Goal: Find specific fact: Find specific fact

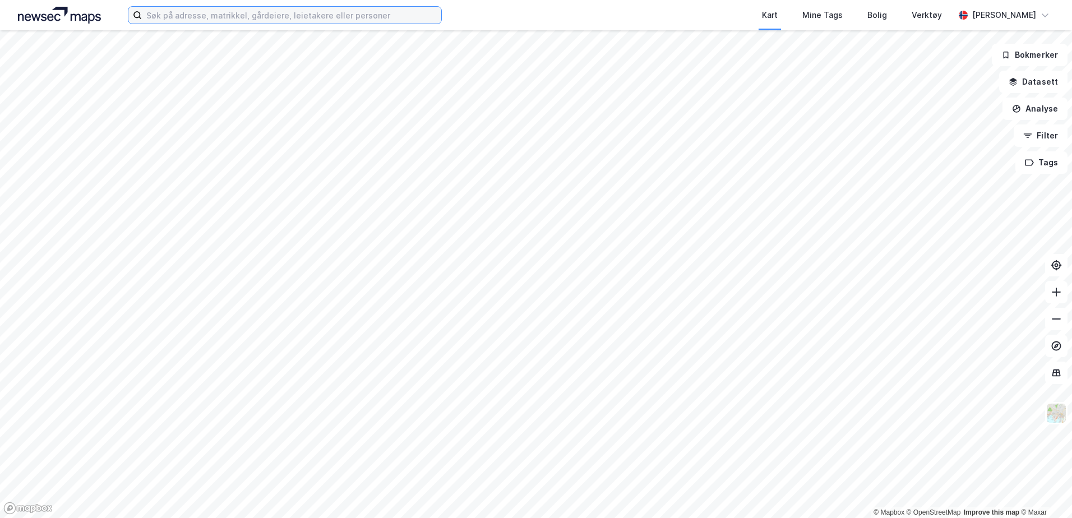
click at [359, 15] on input at bounding box center [291, 15] width 299 height 17
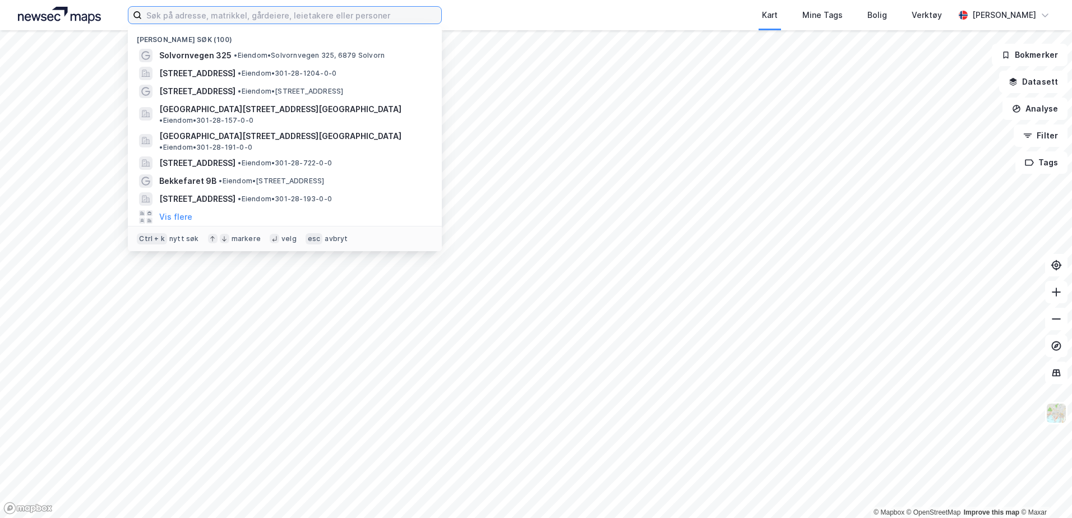
paste input "[STREET_ADDRESS]"
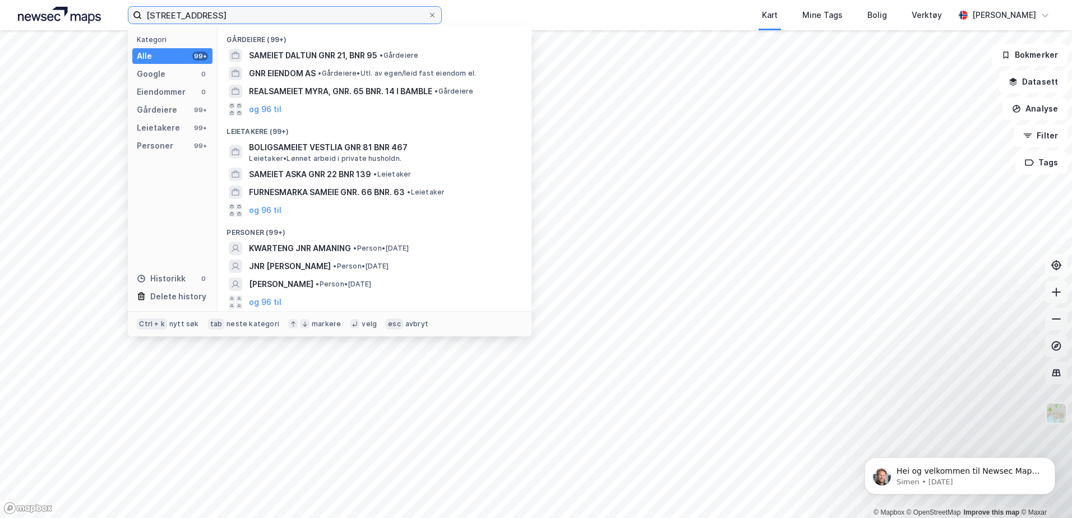
drag, startPoint x: 186, startPoint y: 17, endPoint x: 85, endPoint y: 15, distance: 100.3
click at [103, 10] on div "Knr. 301, gnr. 182, bnr373 Kategori Alle 99+ Google 0 Eiendommer 0 Gårdeiere 99…" at bounding box center [536, 15] width 1072 height 30
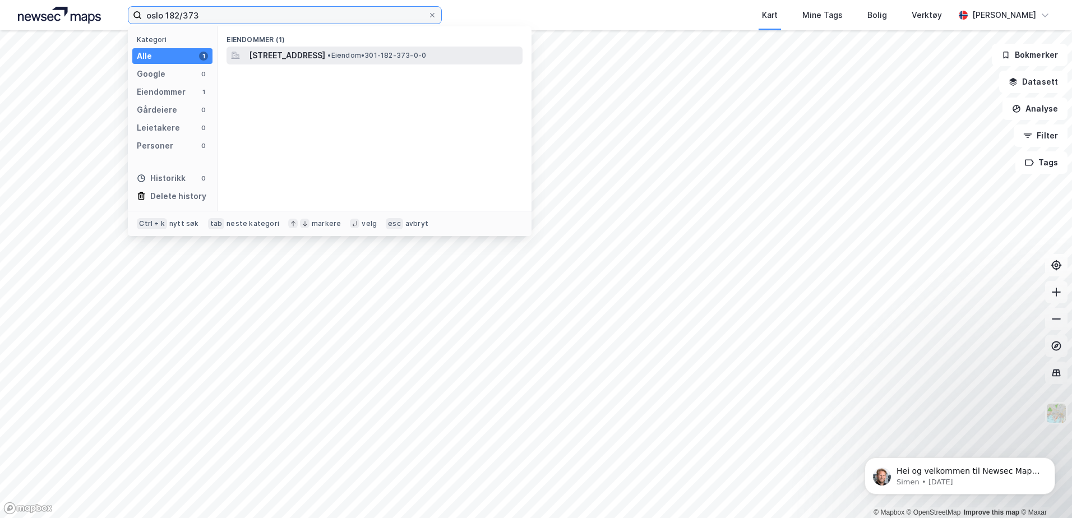
type input "oslo 182/373"
click at [325, 59] on span "[STREET_ADDRESS]" at bounding box center [287, 55] width 76 height 13
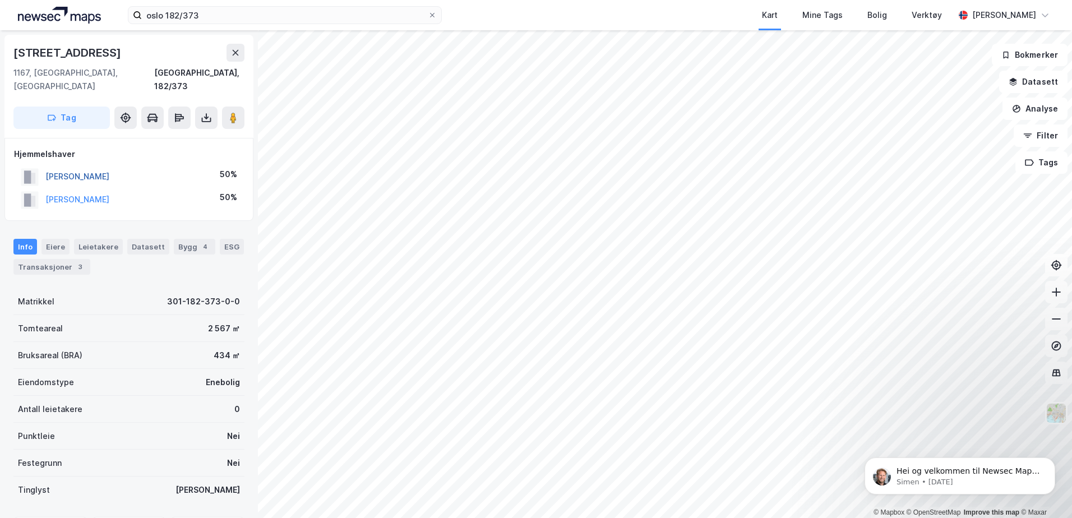
drag, startPoint x: 168, startPoint y: 164, endPoint x: 47, endPoint y: 167, distance: 121.1
click at [47, 167] on div "[PERSON_NAME] 50%" at bounding box center [129, 176] width 230 height 23
drag, startPoint x: 47, startPoint y: 167, endPoint x: 59, endPoint y: 161, distance: 13.8
copy button "[PERSON_NAME]"
